Goal: Task Accomplishment & Management: Manage account settings

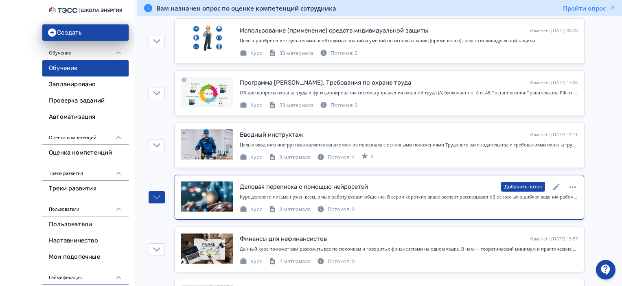
scroll to position [163, 0]
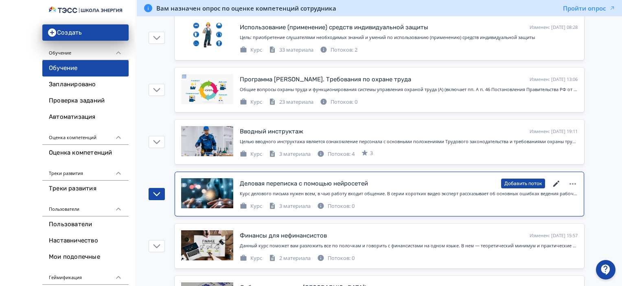
click at [557, 180] on icon at bounding box center [557, 184] width 10 height 10
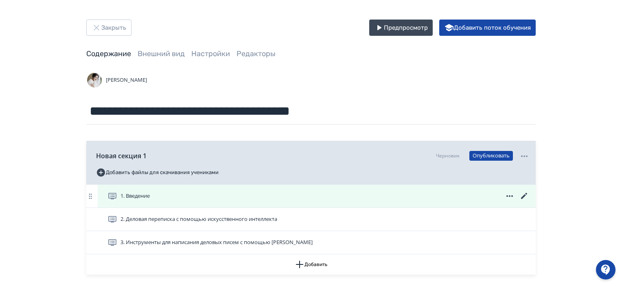
click at [524, 194] on icon at bounding box center [524, 196] width 10 height 10
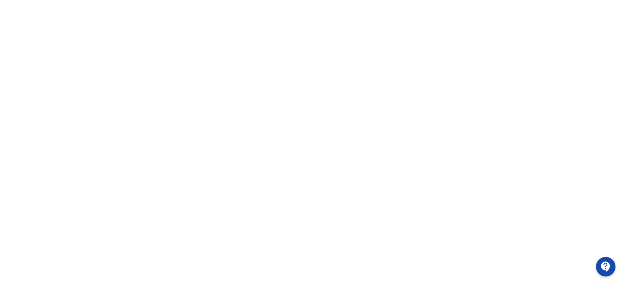
scroll to position [186, 0]
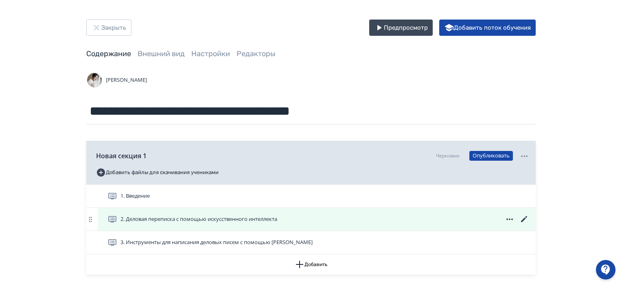
click at [524, 216] on icon at bounding box center [524, 220] width 10 height 10
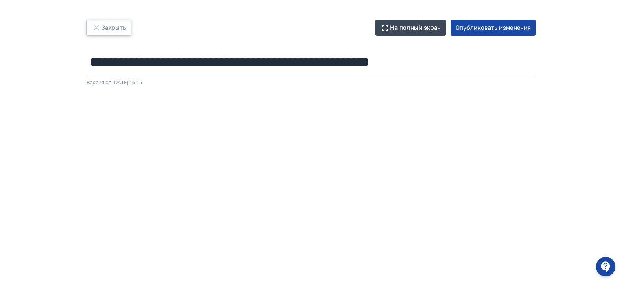
click at [110, 24] on button "Закрыть" at bounding box center [108, 28] width 45 height 16
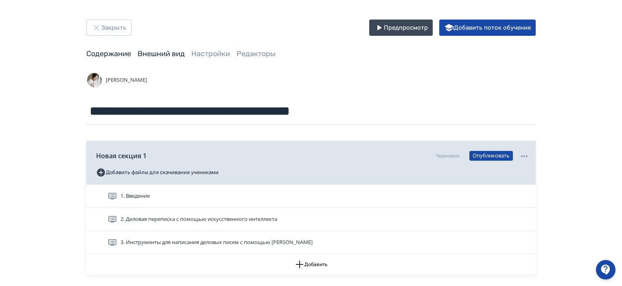
click at [171, 52] on link "Внешний вид" at bounding box center [161, 53] width 47 height 9
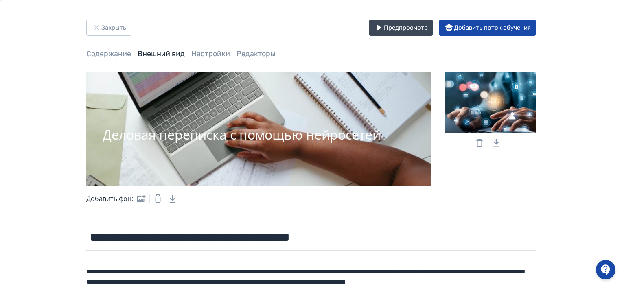
scroll to position [122, 0]
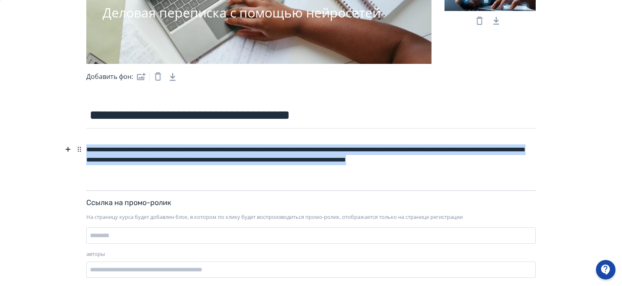
drag, startPoint x: 85, startPoint y: 146, endPoint x: 246, endPoint y: 184, distance: 165.2
click at [246, 184] on div "**********" at bounding box center [310, 166] width 449 height 49
click at [208, 173] on div "**********" at bounding box center [310, 160] width 449 height 37
drag, startPoint x: 219, startPoint y: 171, endPoint x: 46, endPoint y: 124, distance: 179.8
click at [46, 124] on div "**********" at bounding box center [311, 91] width 622 height 426
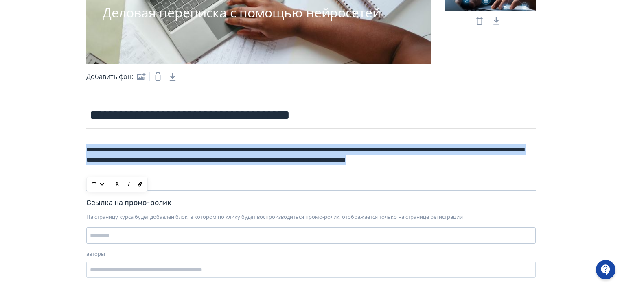
paste div
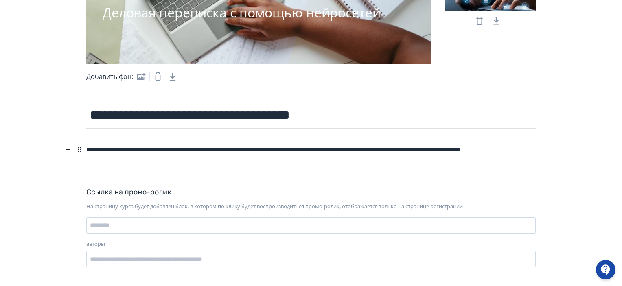
click at [103, 149] on div "**********" at bounding box center [310, 155] width 449 height 26
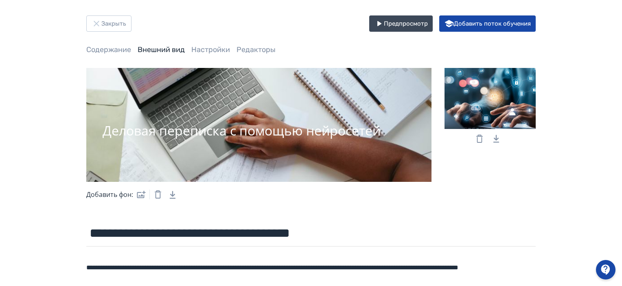
scroll to position [0, 0]
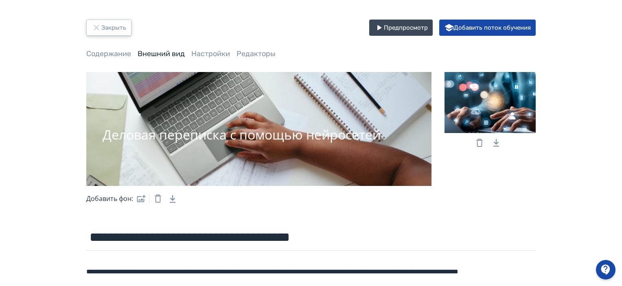
click at [119, 29] on button "Закрыть" at bounding box center [108, 28] width 45 height 16
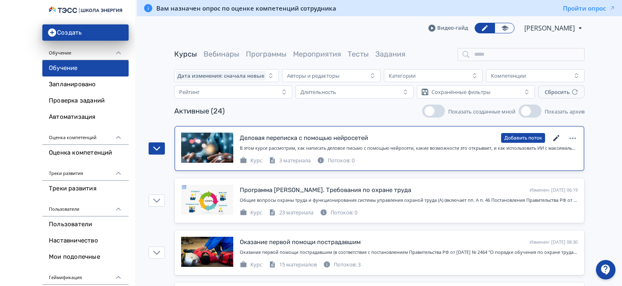
click at [554, 141] on icon at bounding box center [557, 139] width 10 height 10
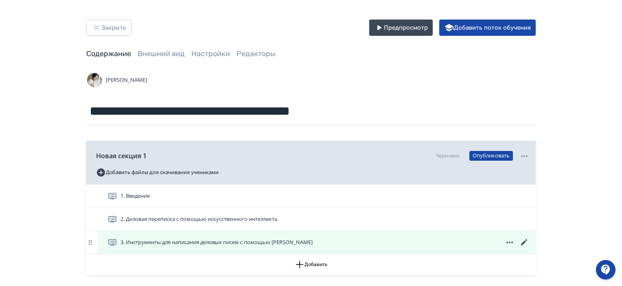
click at [524, 249] on div "1. Введение 2. Деловая переписка с помощью искусственного интеллекта 3. Инструм…" at bounding box center [310, 220] width 449 height 70
click at [524, 241] on icon at bounding box center [524, 243] width 10 height 10
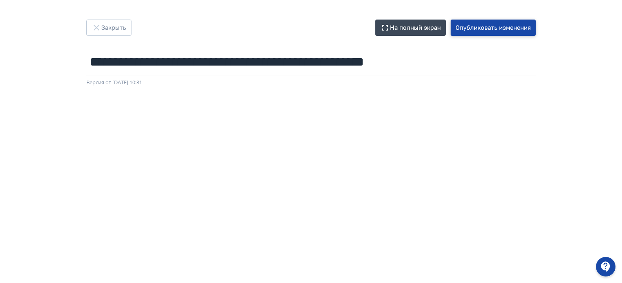
click at [502, 27] on button "Опубликовать изменения" at bounding box center [493, 28] width 85 height 16
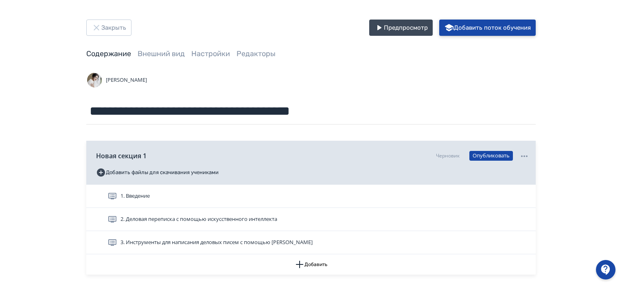
click at [512, 31] on button "Добавить поток обучения" at bounding box center [487, 28] width 96 height 16
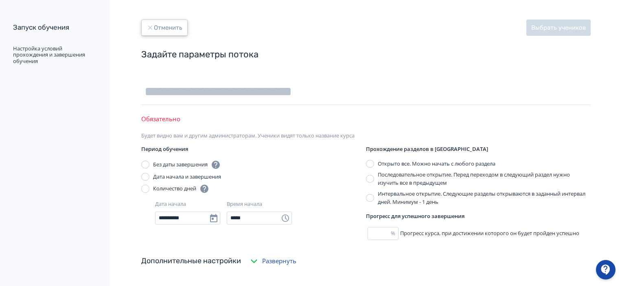
click at [165, 23] on button "Отменить" at bounding box center [164, 28] width 46 height 16
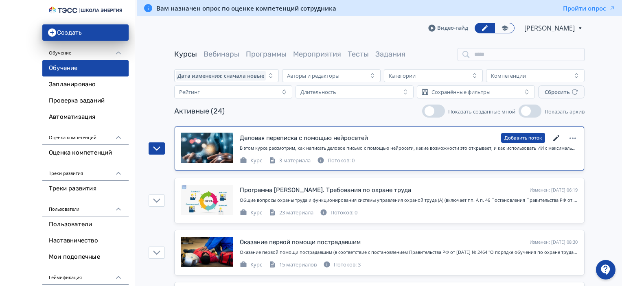
click at [556, 138] on icon at bounding box center [556, 138] width 6 height 6
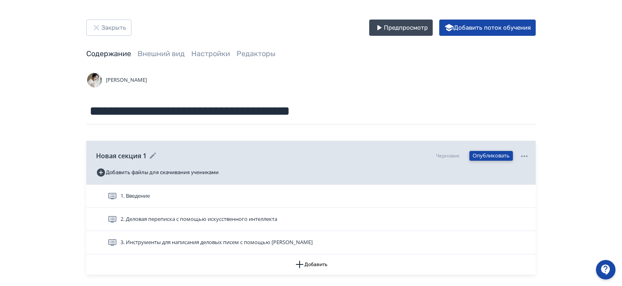
click at [489, 157] on button "Опубликовать" at bounding box center [491, 156] width 44 height 10
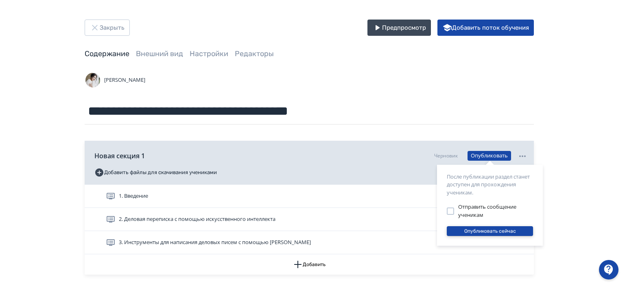
click at [501, 231] on button "Опубликовать сейчас" at bounding box center [490, 231] width 86 height 10
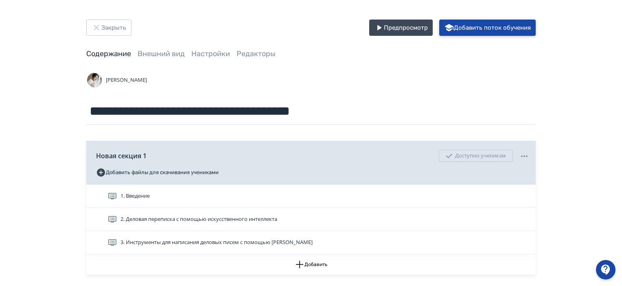
click at [508, 28] on button "Добавить поток обучения" at bounding box center [487, 28] width 96 height 16
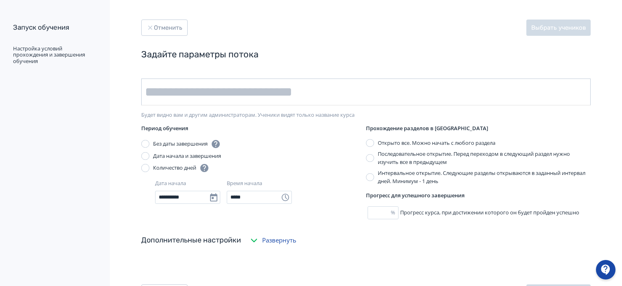
drag, startPoint x: 300, startPoint y: 83, endPoint x: 290, endPoint y: 91, distance: 12.7
click at [300, 83] on input "text" at bounding box center [365, 92] width 449 height 27
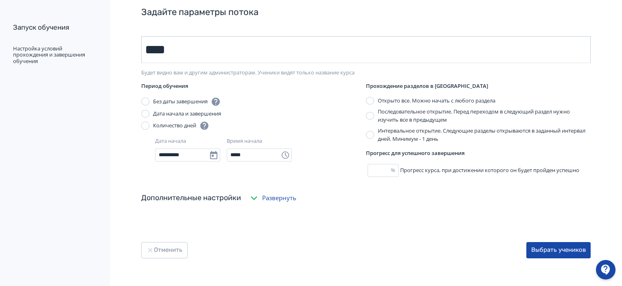
scroll to position [43, 0]
type input "****"
click at [569, 252] on button "Выбрать учеников" at bounding box center [558, 249] width 64 height 16
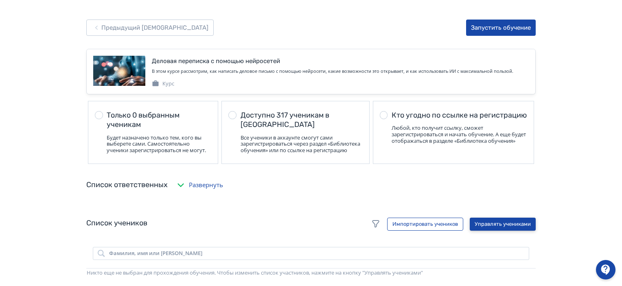
click at [510, 228] on button "Управлять учениками" at bounding box center [503, 224] width 66 height 13
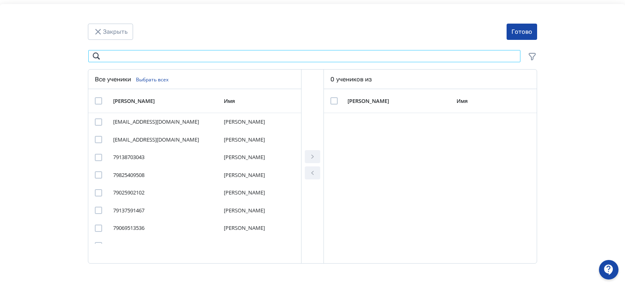
click at [131, 57] on input "Modal" at bounding box center [304, 56] width 433 height 13
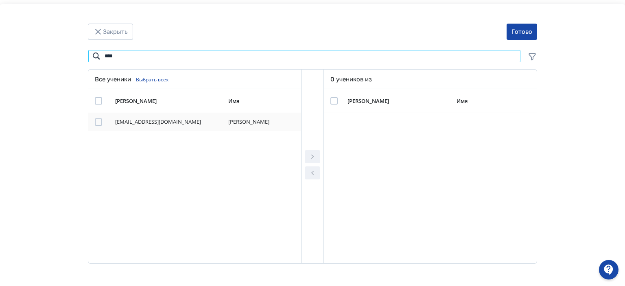
type input "****"
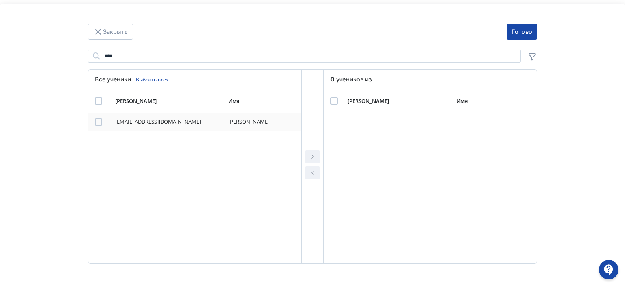
click at [101, 123] on div "Modal" at bounding box center [98, 121] width 7 height 7
click at [308, 157] on icon "Modal" at bounding box center [313, 157] width 10 height 10
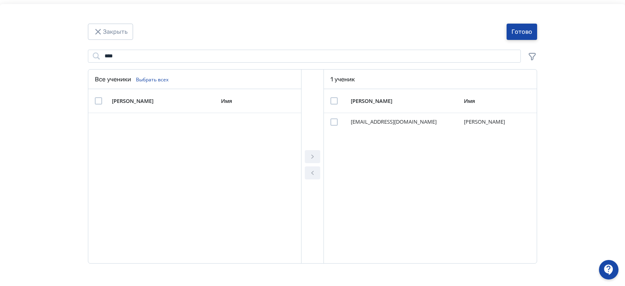
click at [518, 26] on button "Готово" at bounding box center [522, 32] width 31 height 16
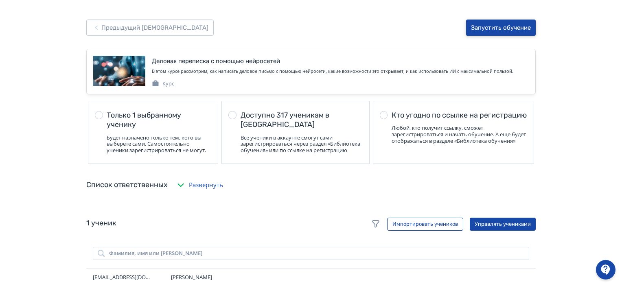
click at [499, 24] on button "Запустить обучение" at bounding box center [501, 28] width 70 height 16
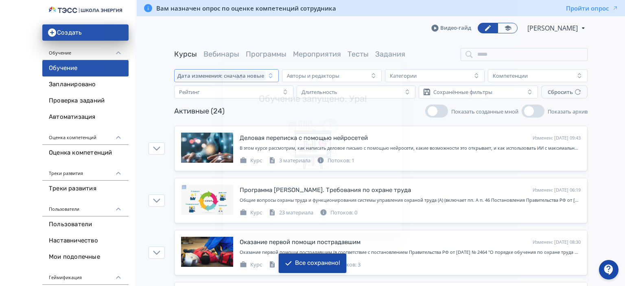
click at [239, 74] on icon "Modal" at bounding box center [239, 77] width 10 height 10
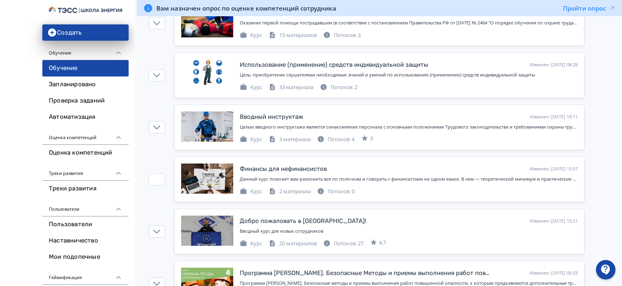
scroll to position [244, 0]
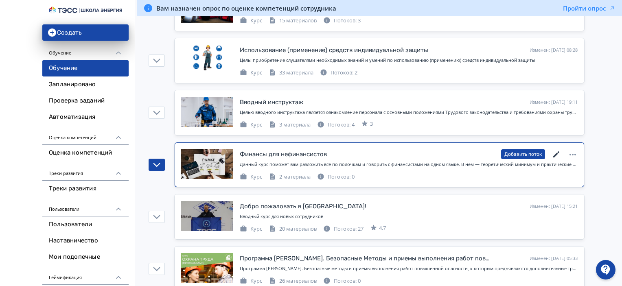
click at [557, 152] on icon at bounding box center [556, 154] width 6 height 6
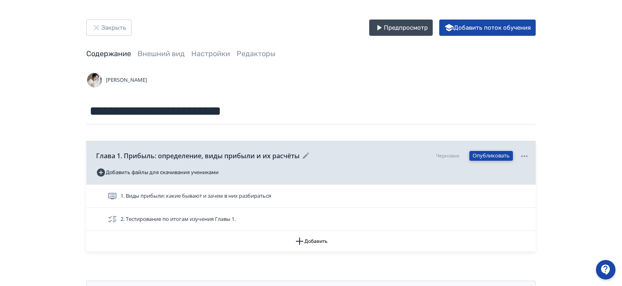
click at [500, 153] on button "Опубликовать" at bounding box center [491, 156] width 44 height 10
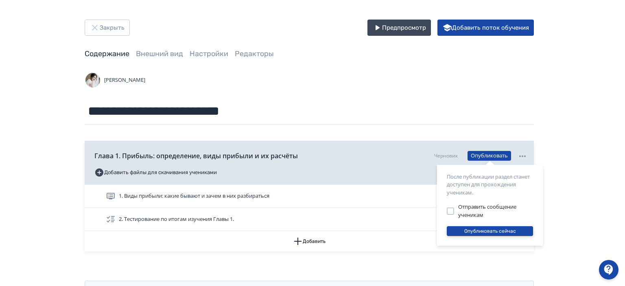
click at [502, 230] on button "Опубликовать сейчас" at bounding box center [490, 231] width 86 height 10
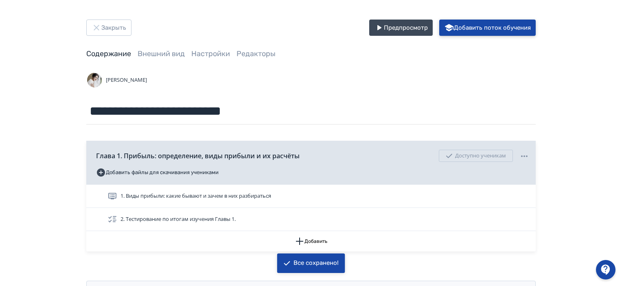
click at [482, 24] on button "Добавить поток обучения" at bounding box center [487, 28] width 96 height 16
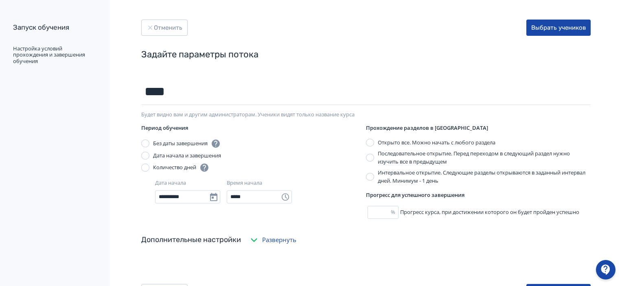
type input "****"
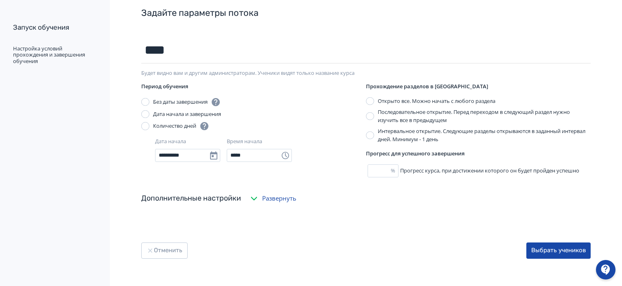
scroll to position [43, 0]
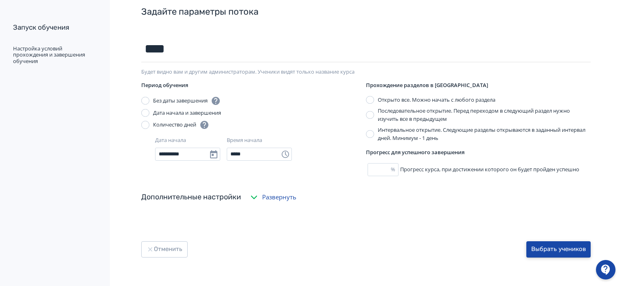
click at [562, 245] on button "Выбрать учеников" at bounding box center [558, 249] width 64 height 16
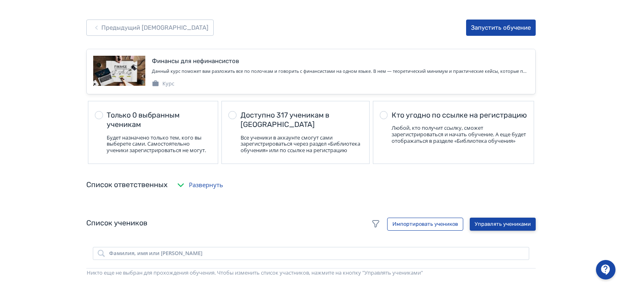
click at [519, 231] on button "Управлять учениками" at bounding box center [503, 224] width 66 height 13
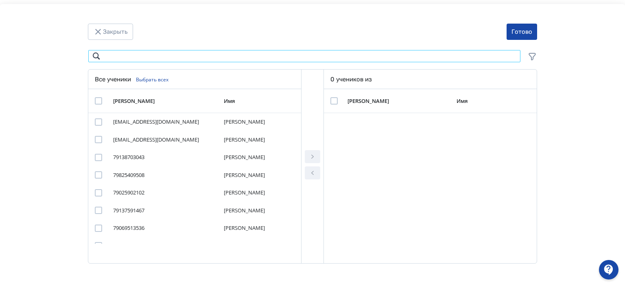
click at [183, 55] on input "Modal" at bounding box center [304, 56] width 433 height 13
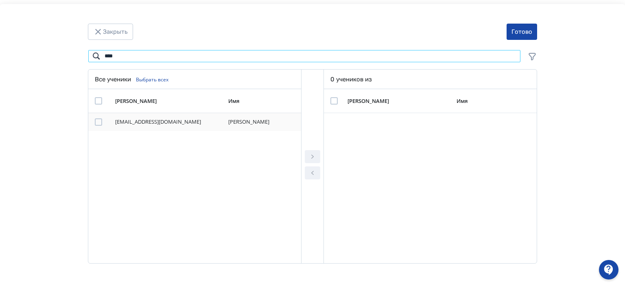
type input "****"
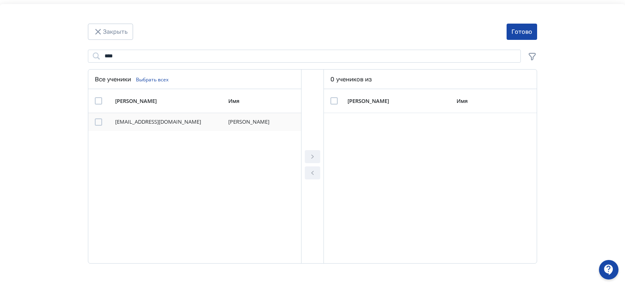
click at [98, 121] on div "Modal" at bounding box center [98, 121] width 7 height 7
click at [318, 157] on button "Modal" at bounding box center [312, 156] width 15 height 13
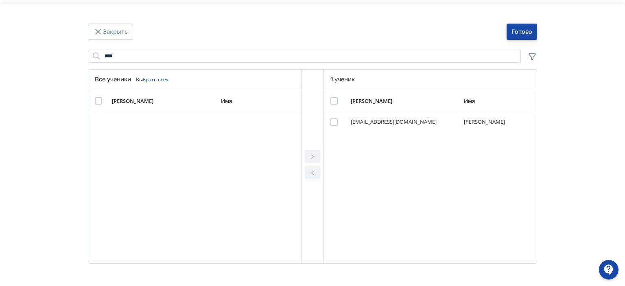
click at [521, 33] on button "Готово" at bounding box center [522, 32] width 31 height 16
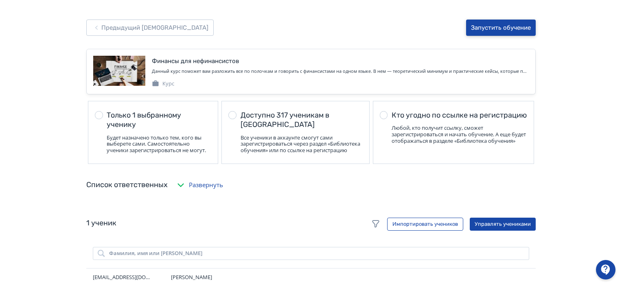
click at [521, 30] on button "Запустить обучение" at bounding box center [501, 28] width 70 height 16
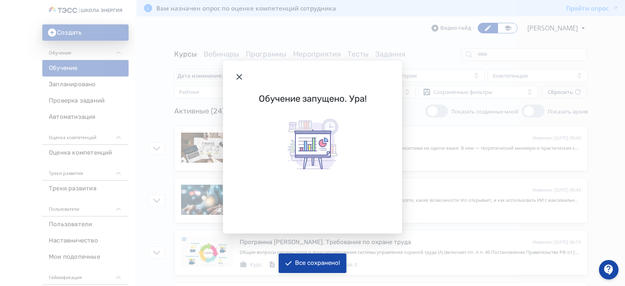
click at [239, 77] on icon "Modal" at bounding box center [240, 77] width 6 height 6
